Goal: Obtain resource: Download file/media

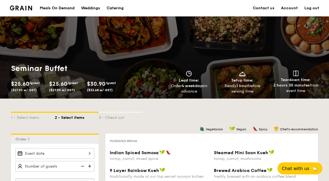
click at [119, 9] on div "Catering" at bounding box center [115, 8] width 17 height 16
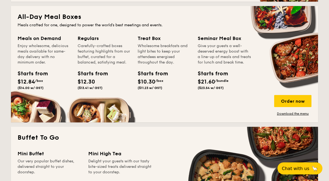
scroll to position [367, 0]
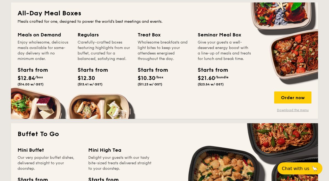
click at [291, 111] on link "Download the menu" at bounding box center [292, 110] width 37 height 4
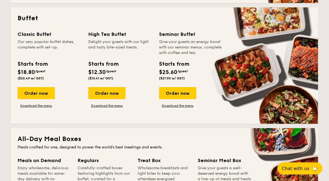
scroll to position [241, 0]
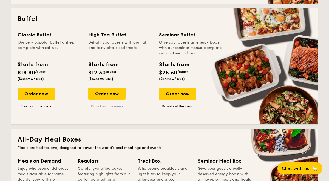
click at [111, 107] on link "Download the menu" at bounding box center [106, 106] width 37 height 4
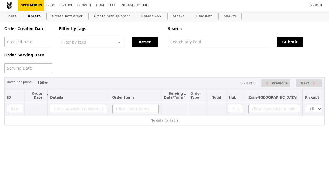
select select "100"
